Goal: Task Accomplishment & Management: Use online tool/utility

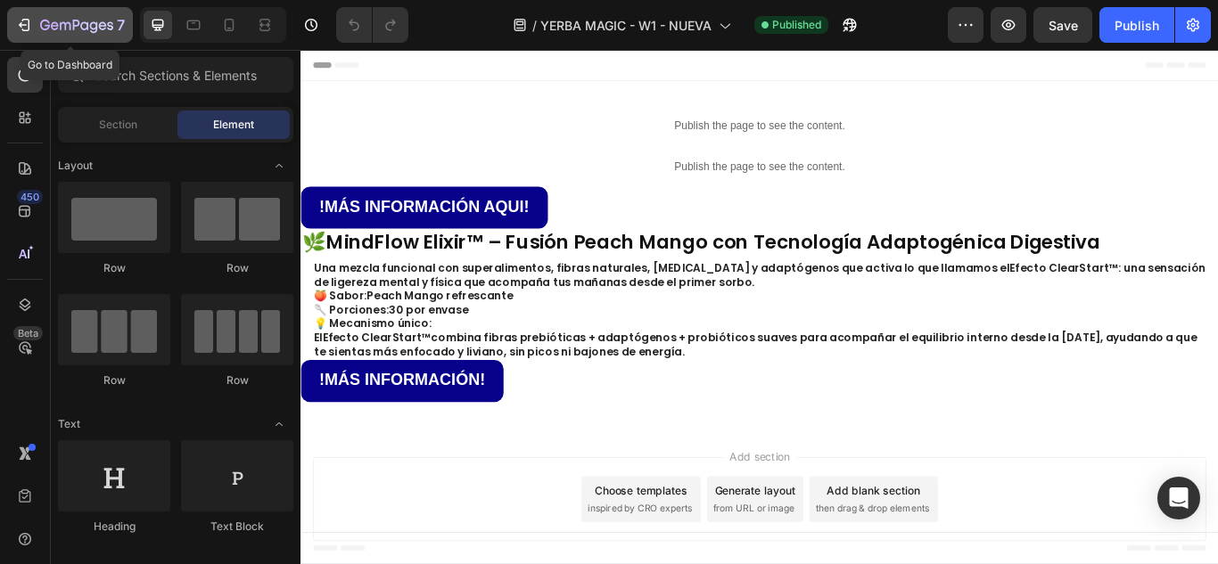
click at [60, 25] on icon "button" at bounding box center [65, 26] width 11 height 8
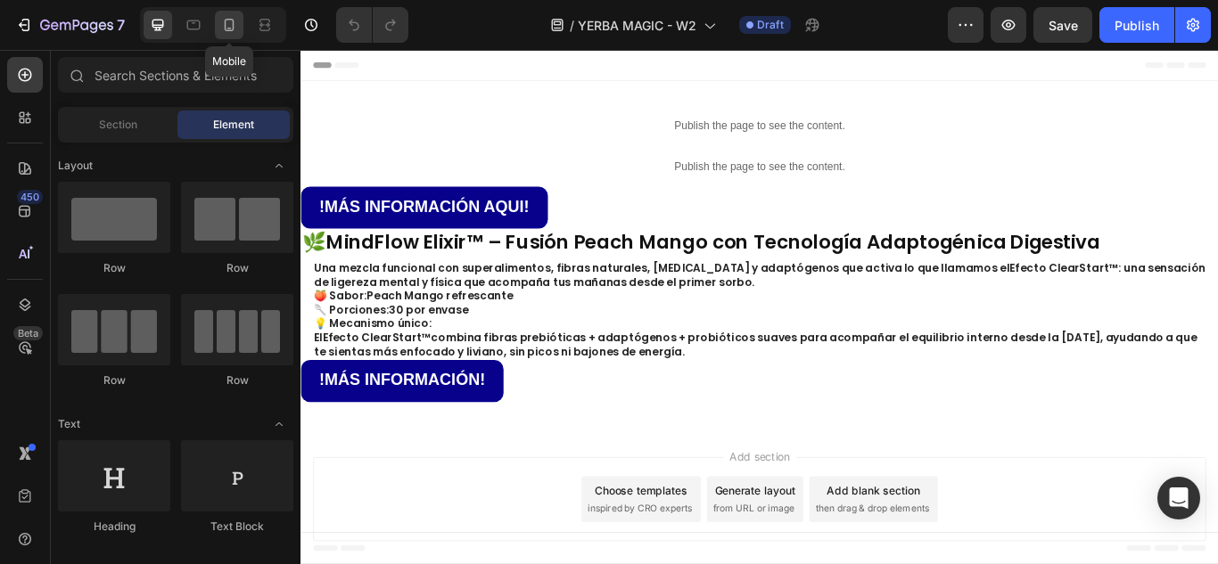
click at [235, 29] on icon at bounding box center [229, 25] width 18 height 18
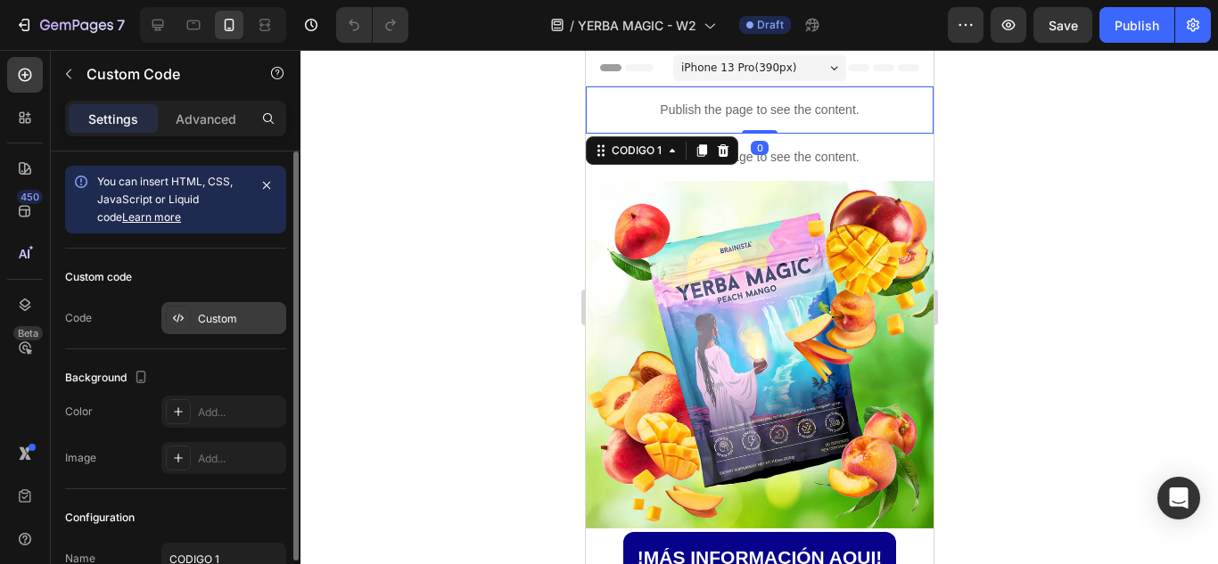
click at [222, 318] on div "Custom" at bounding box center [240, 319] width 84 height 16
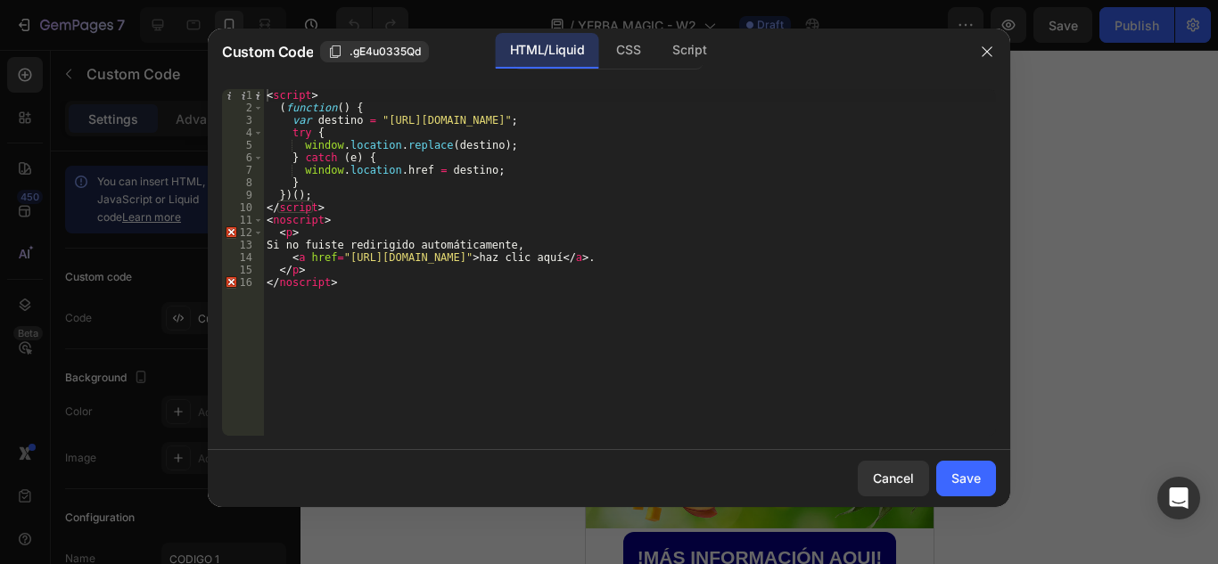
click at [341, 287] on div "< script > ( function ( ) { var destino = "[URL][DOMAIN_NAME]" ; try { window .…" at bounding box center [629, 275] width 733 height 372
type textarea "</p> </noscript>"
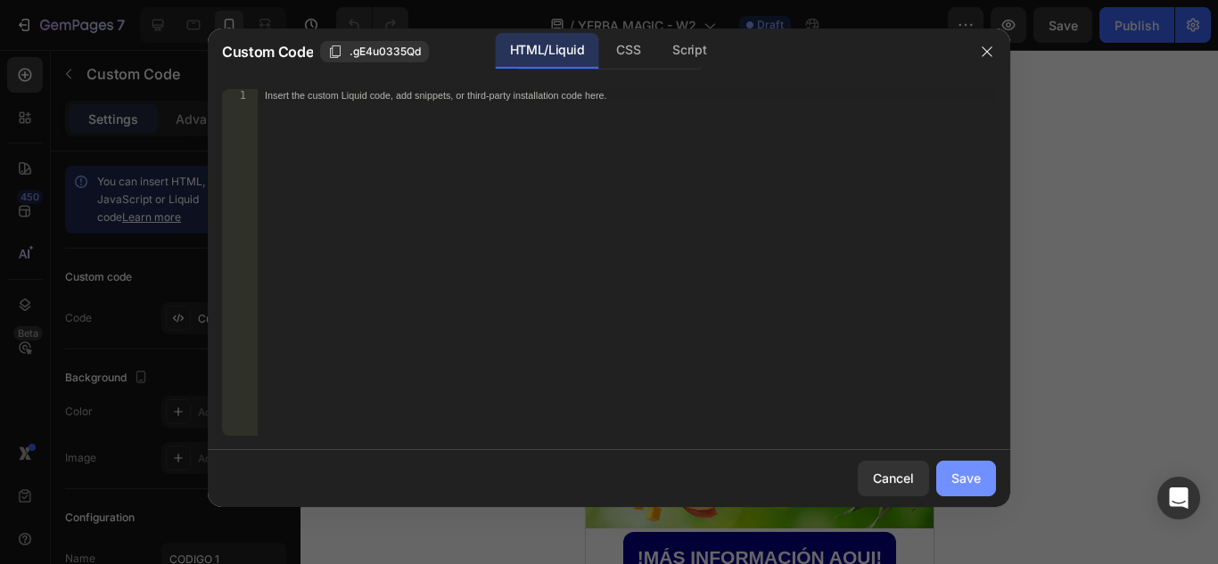
click at [954, 481] on div "Save" at bounding box center [965, 478] width 29 height 19
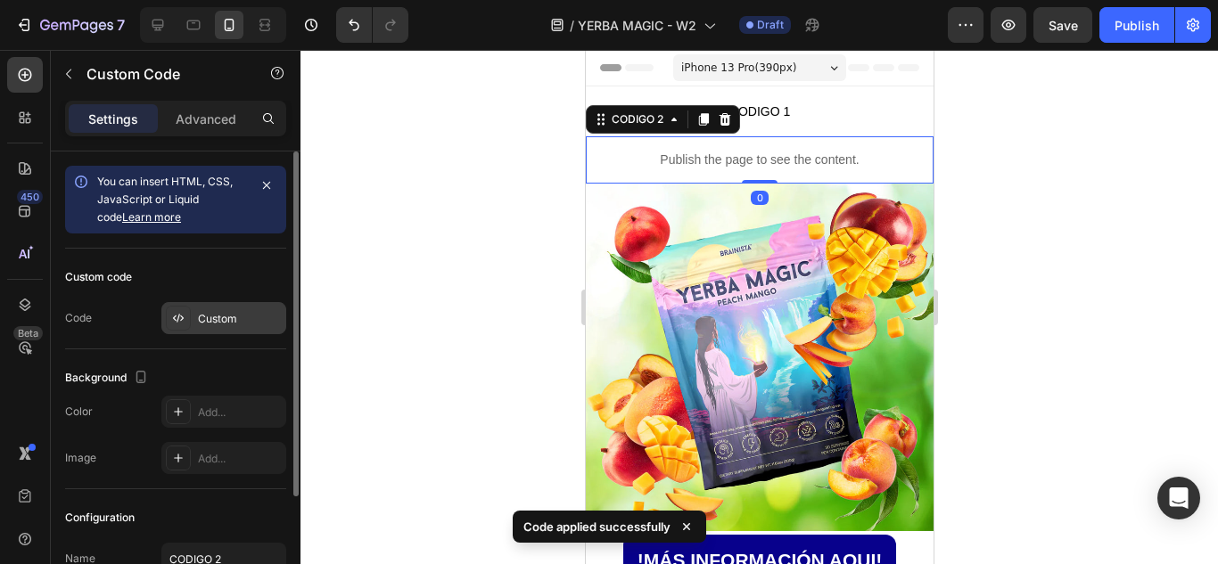
click at [230, 322] on div "Custom" at bounding box center [240, 319] width 84 height 16
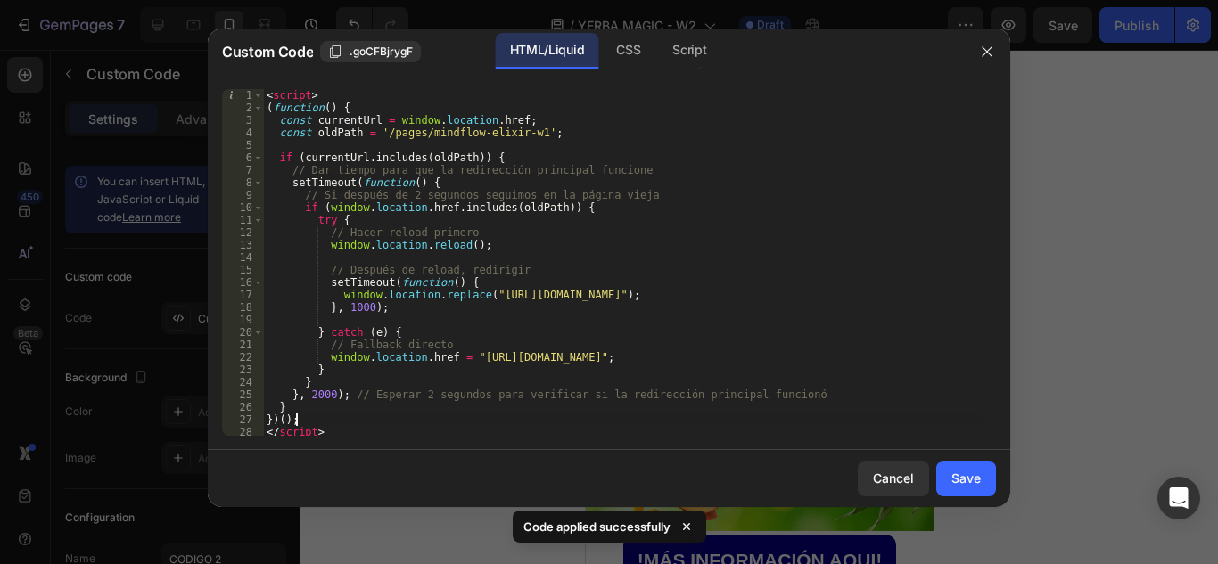
click at [339, 425] on div "< script > ( function ( ) { const currentUrl = window . location . href ; const…" at bounding box center [622, 275] width 719 height 372
click at [339, 432] on div "< script > ( function ( ) { const currentUrl = window . location . href ; const…" at bounding box center [622, 272] width 719 height 372
type textarea "</script>"
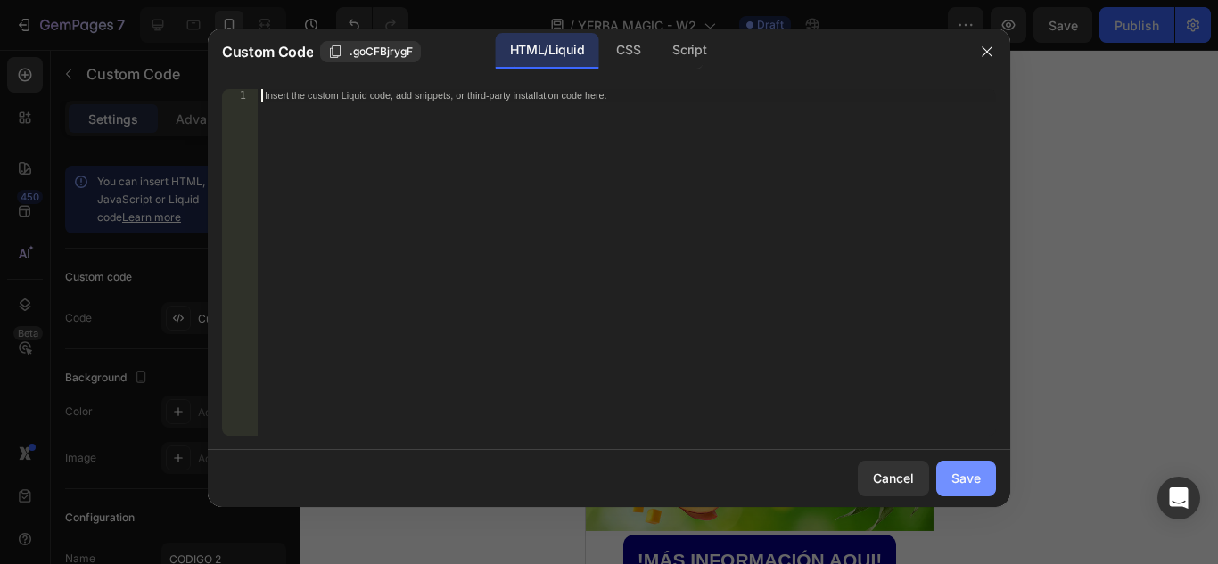
click at [954, 489] on button "Save" at bounding box center [966, 479] width 60 height 36
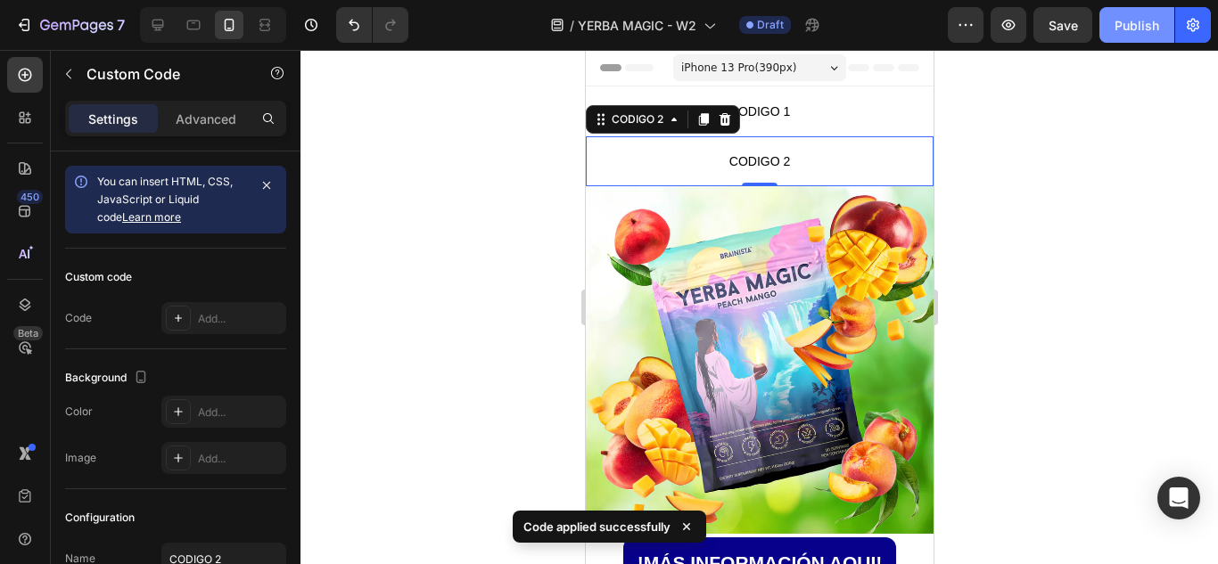
click at [1122, 23] on div "Publish" at bounding box center [1136, 25] width 45 height 19
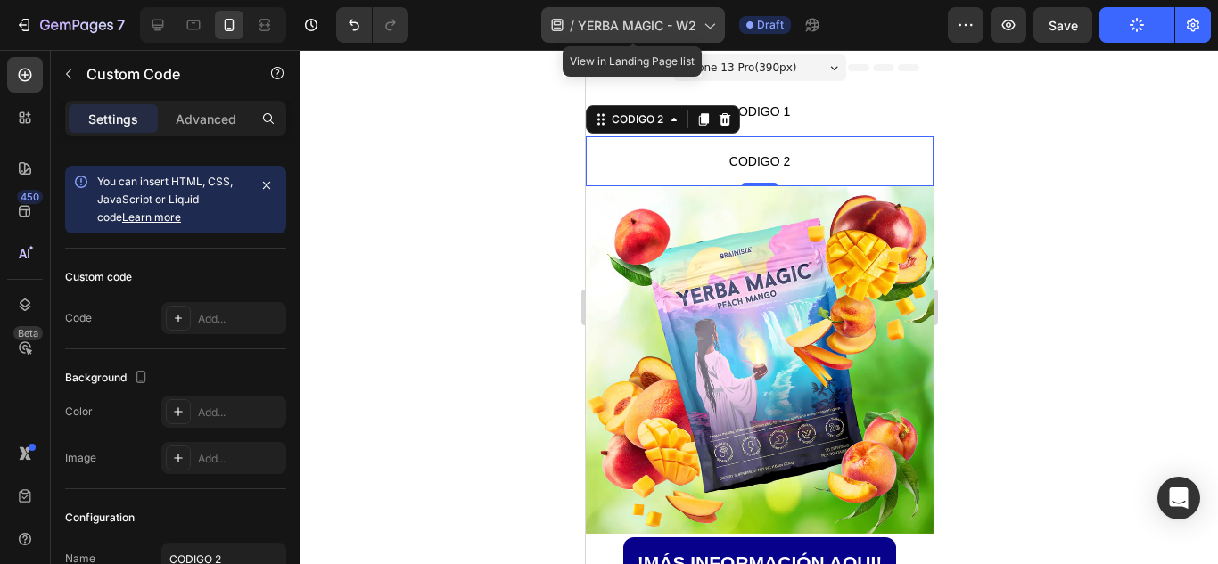
click at [667, 39] on div "/ YERBA MAGIC - W2" at bounding box center [633, 25] width 184 height 36
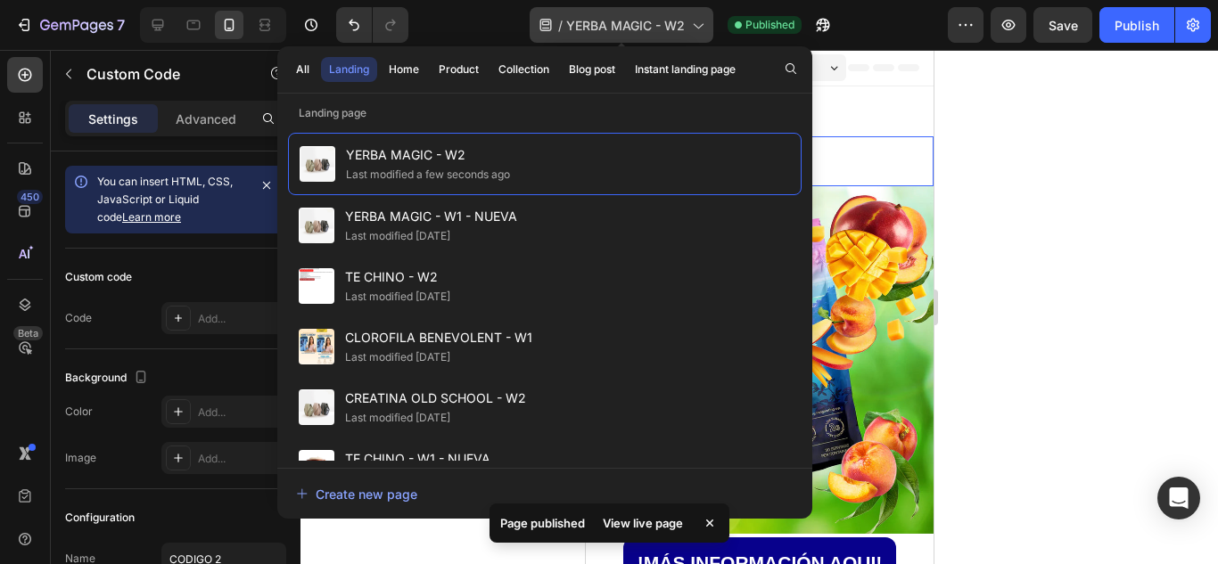
click at [660, 31] on span "YERBA MAGIC - W2" at bounding box center [625, 25] width 119 height 19
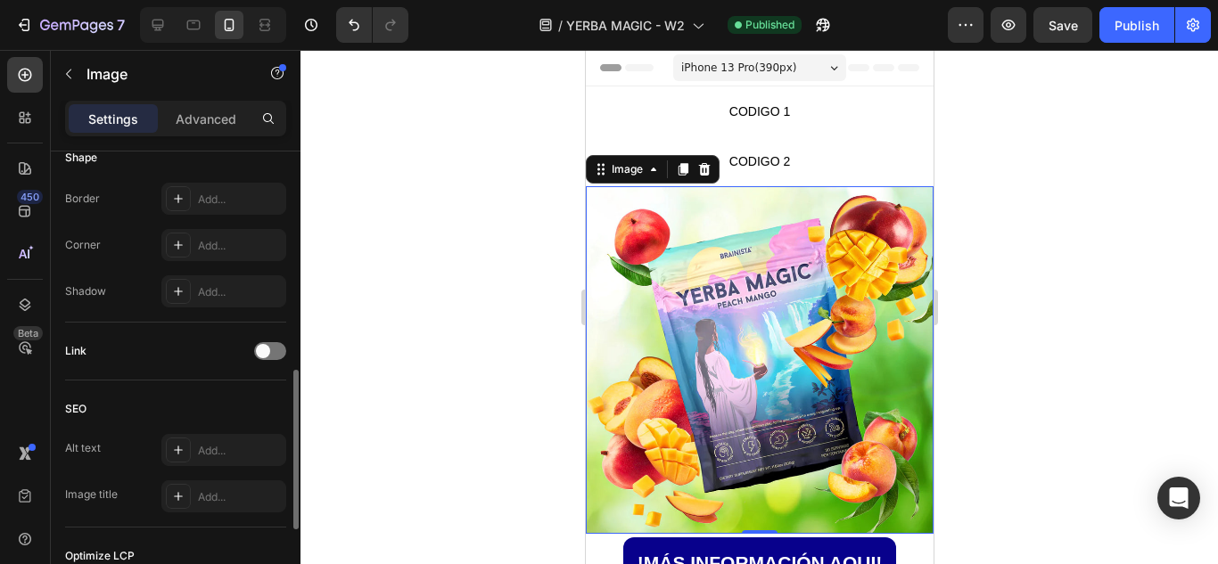
scroll to position [639, 0]
click at [272, 351] on div at bounding box center [270, 352] width 32 height 18
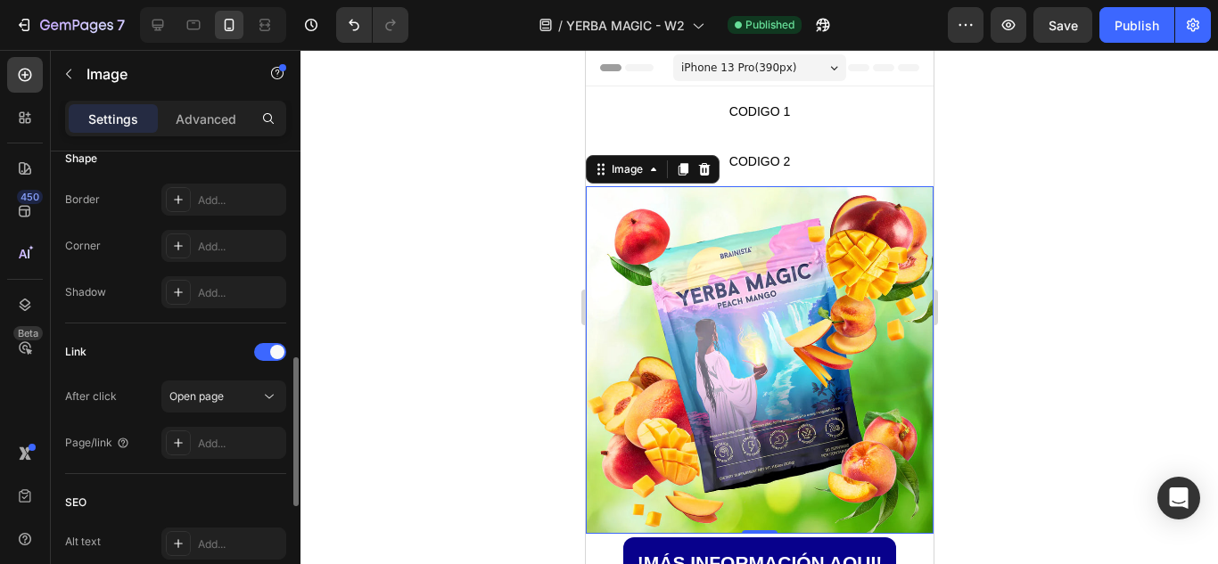
scroll to position [785, 0]
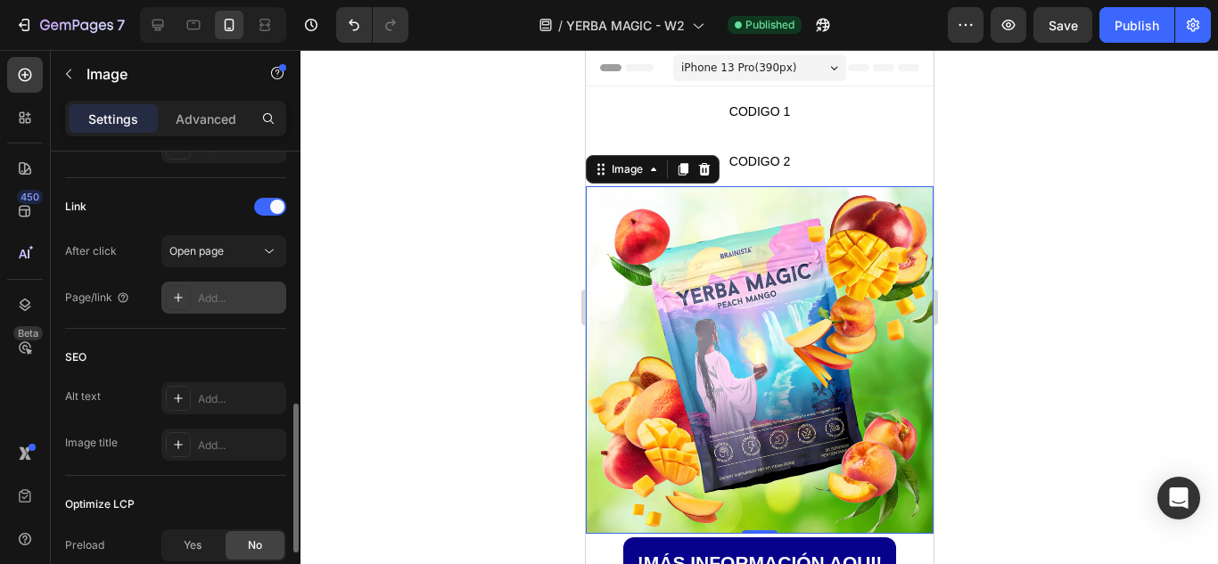
click at [182, 300] on icon at bounding box center [178, 298] width 14 height 14
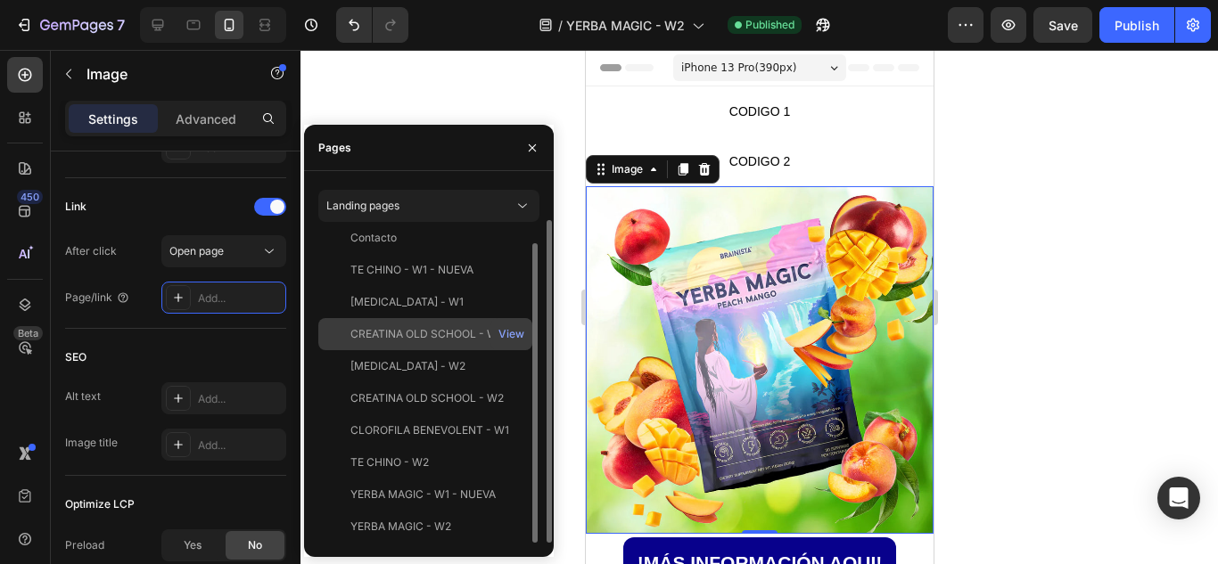
scroll to position [0, 0]
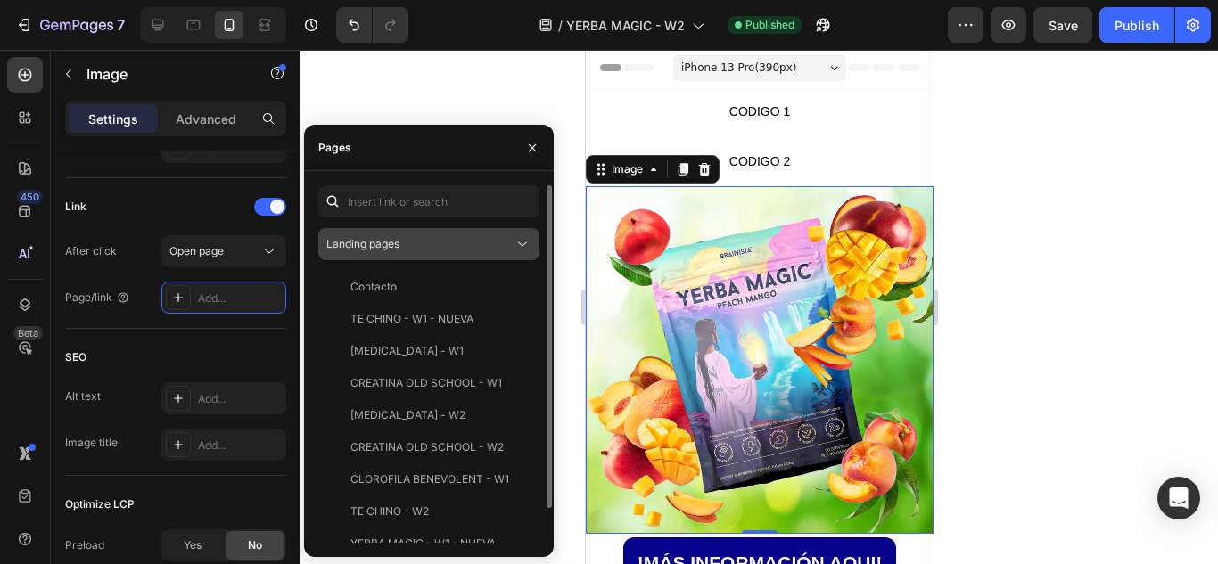
click at [389, 256] on button "Landing pages" at bounding box center [428, 244] width 221 height 32
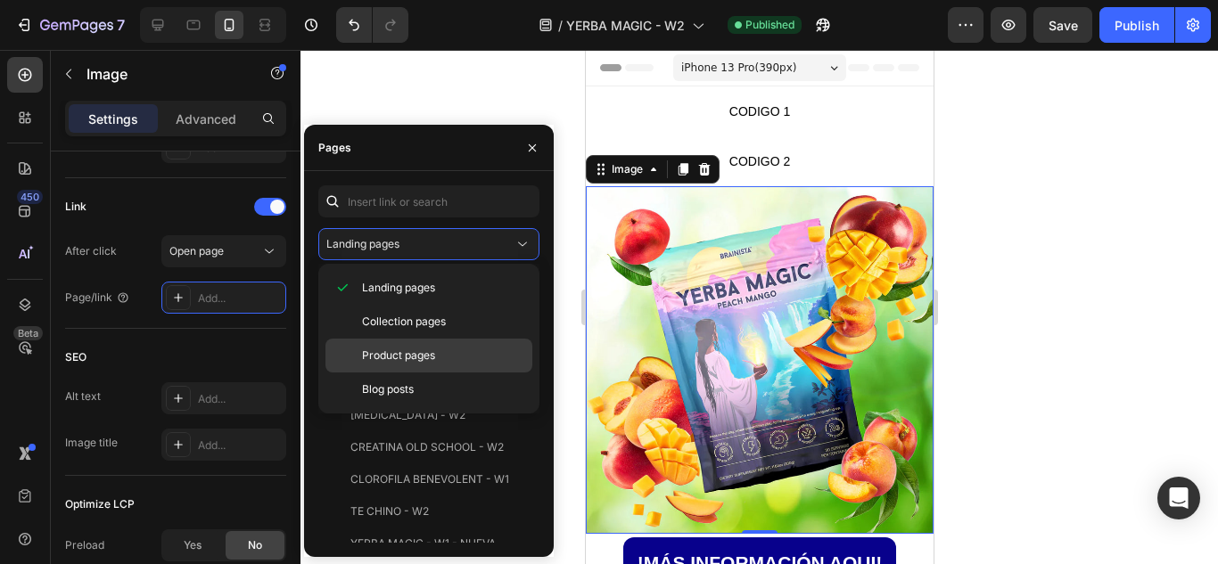
click at [407, 349] on span "Product pages" at bounding box center [398, 356] width 73 height 16
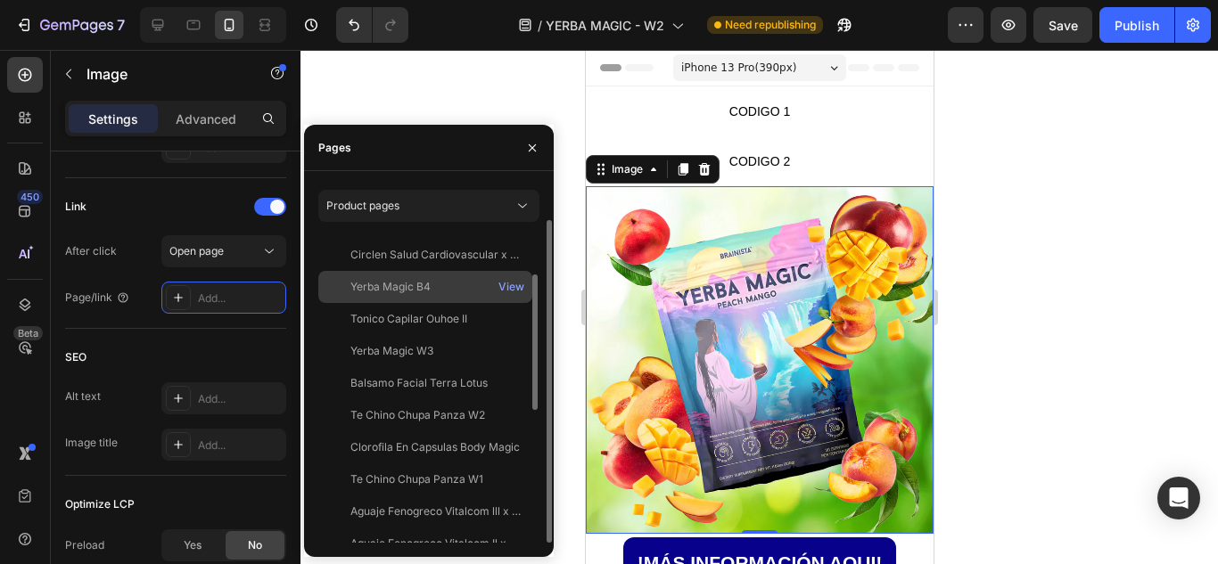
scroll to position [71, 0]
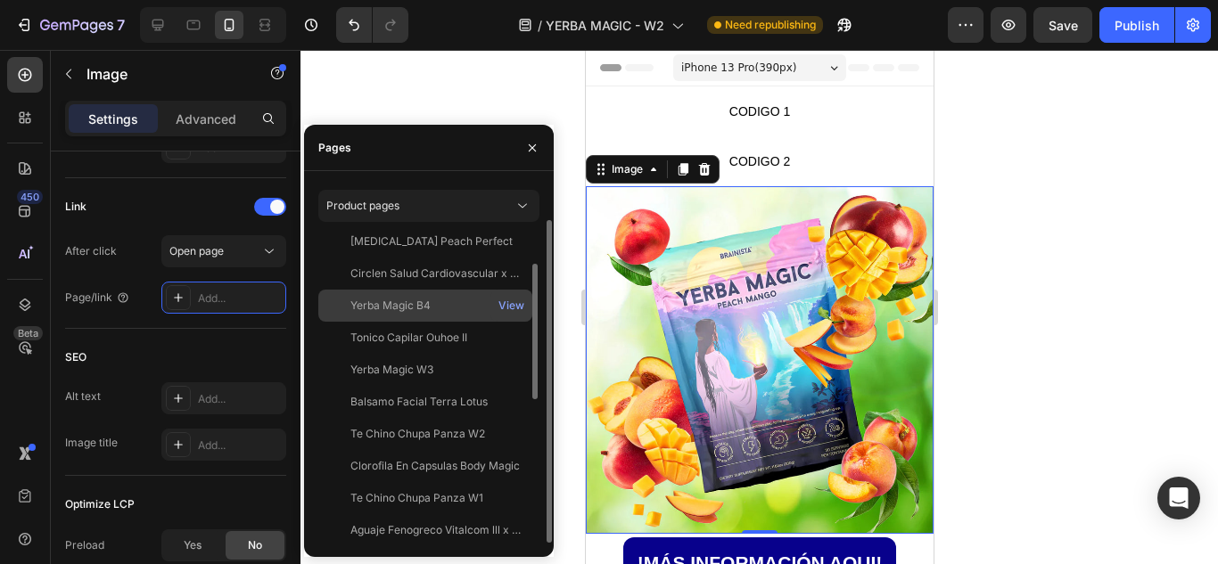
click at [402, 322] on div "Yerba Magic B4 View" at bounding box center [425, 338] width 214 height 32
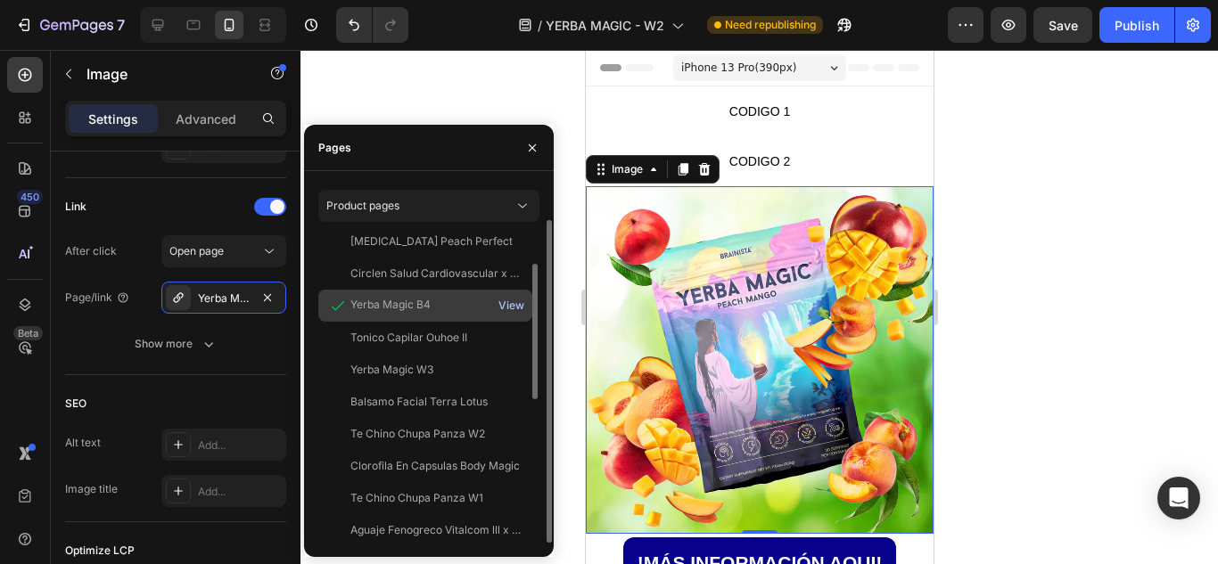
click at [510, 298] on div "View" at bounding box center [511, 306] width 26 height 16
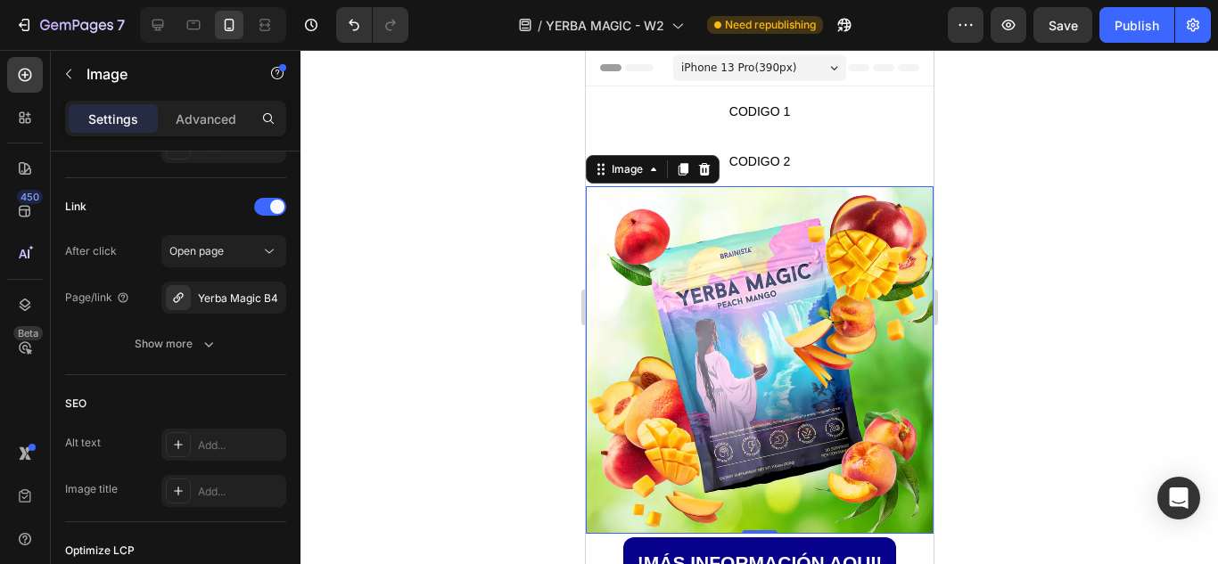
click at [415, 96] on div at bounding box center [758, 307] width 917 height 514
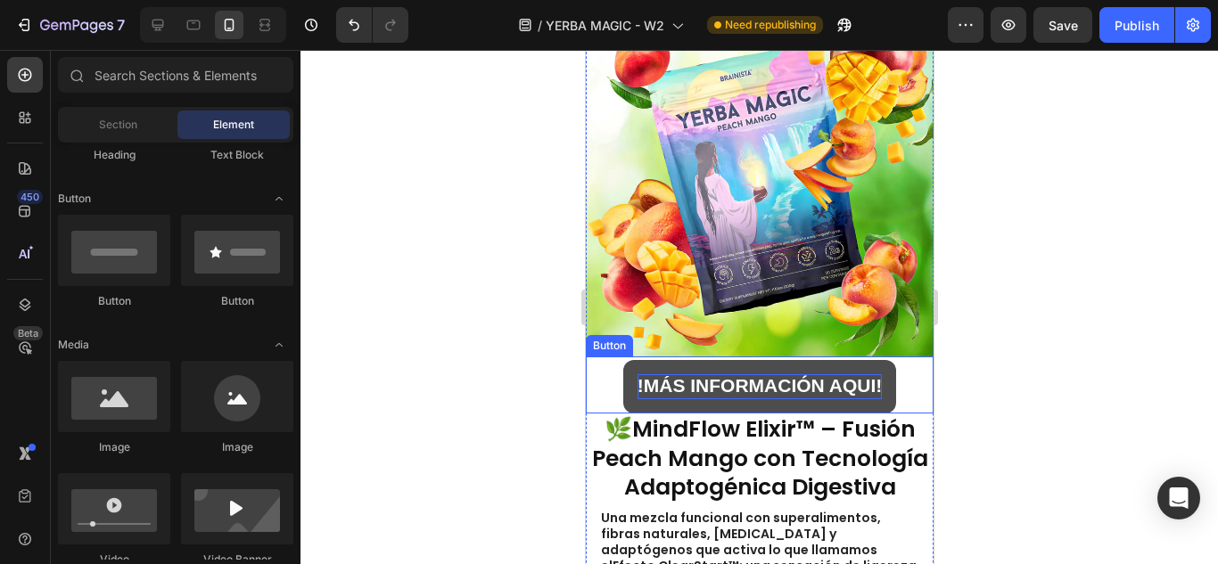
scroll to position [0, 0]
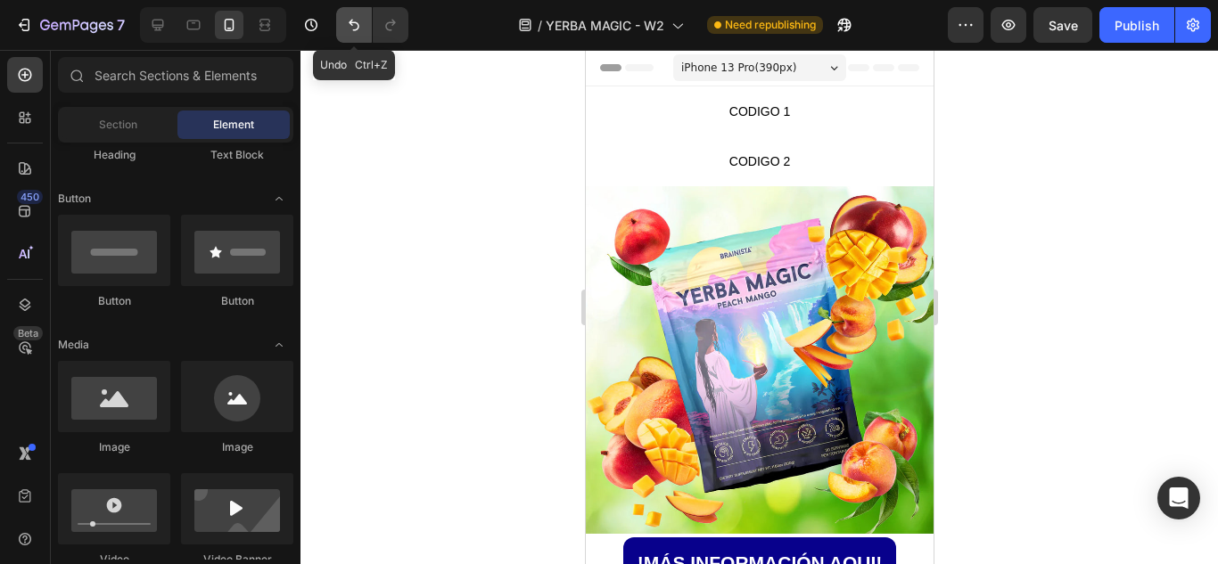
click at [342, 30] on button "Undo/Redo" at bounding box center [354, 25] width 36 height 36
click at [352, 27] on icon "Undo/Redo" at bounding box center [354, 25] width 18 height 18
click at [351, 26] on icon "Undo/Redo" at bounding box center [354, 25] width 18 height 18
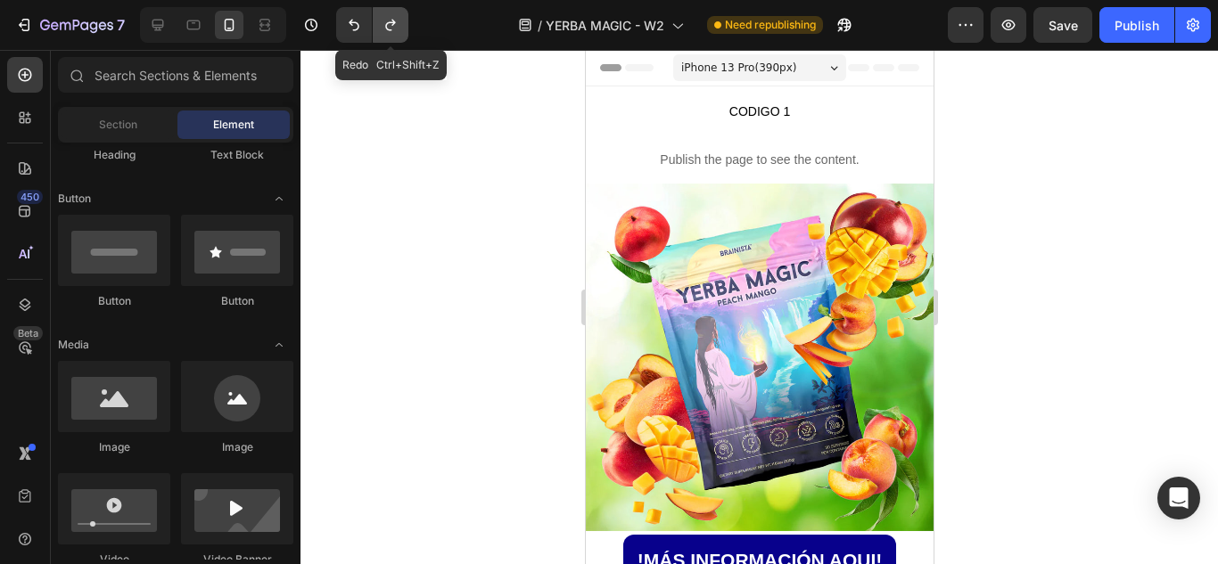
click at [387, 24] on icon "Undo/Redo" at bounding box center [390, 26] width 10 height 12
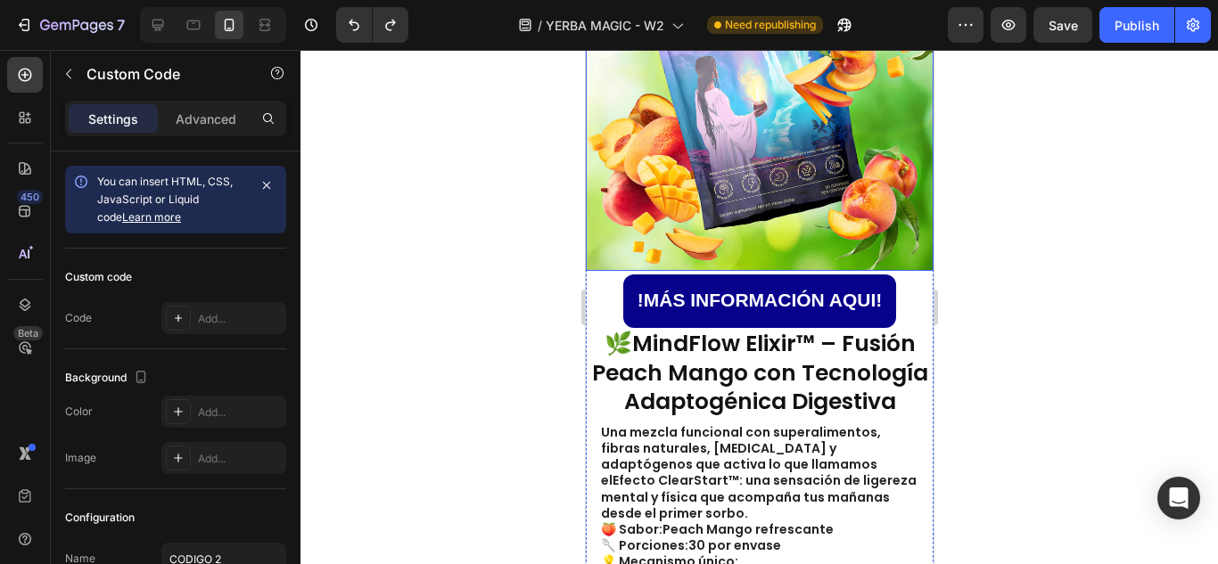
scroll to position [265, 0]
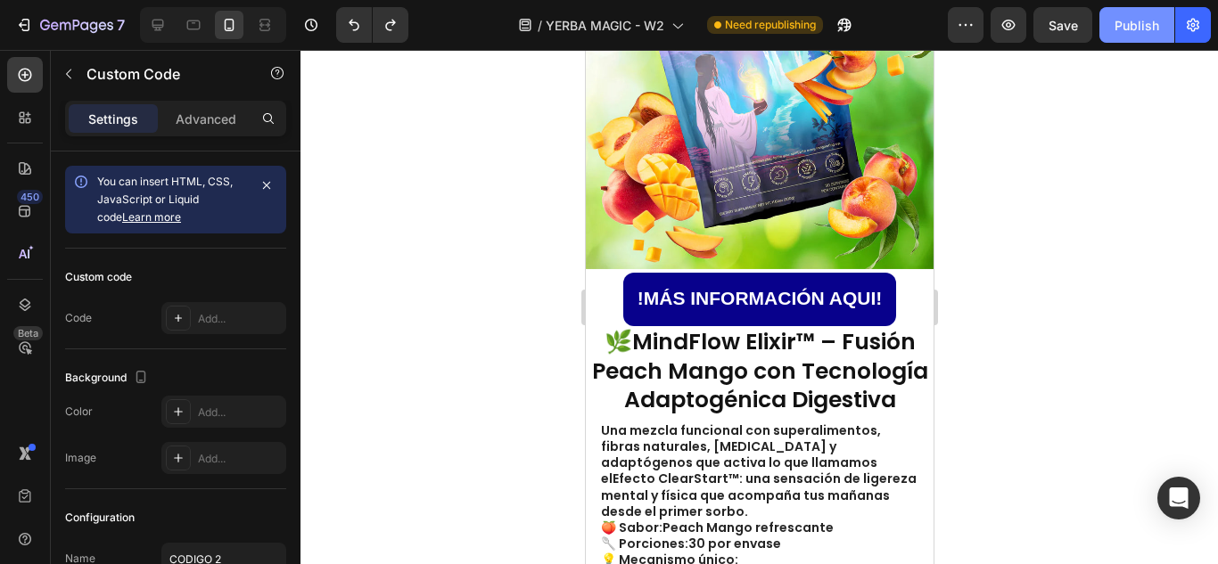
click at [1144, 18] on div "Publish" at bounding box center [1136, 25] width 45 height 19
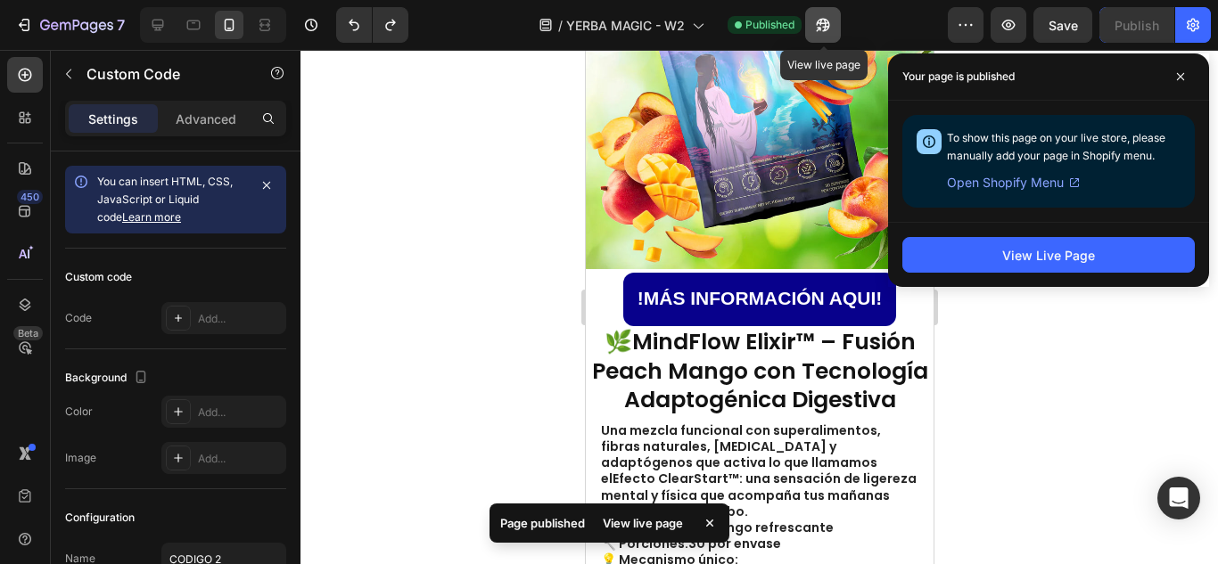
click at [834, 23] on button "button" at bounding box center [823, 25] width 36 height 36
